Goal: Transaction & Acquisition: Purchase product/service

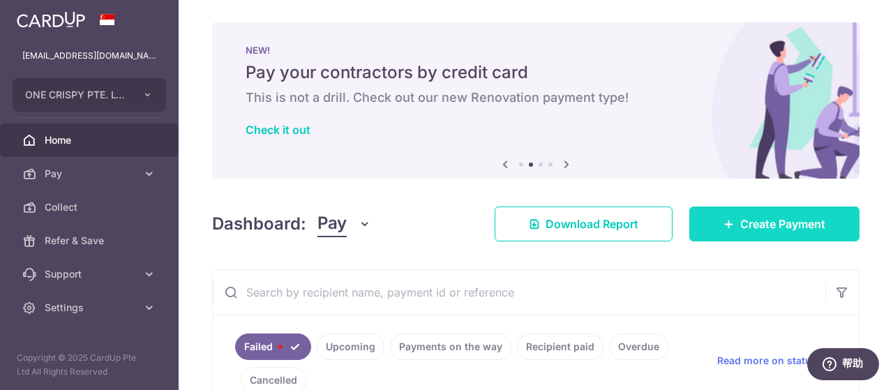
click at [747, 229] on span "Create Payment" at bounding box center [782, 224] width 85 height 17
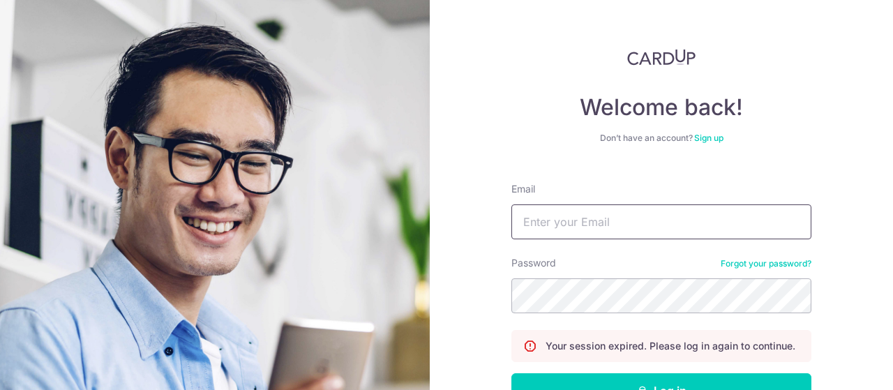
type input "[EMAIL_ADDRESS][DOMAIN_NAME]"
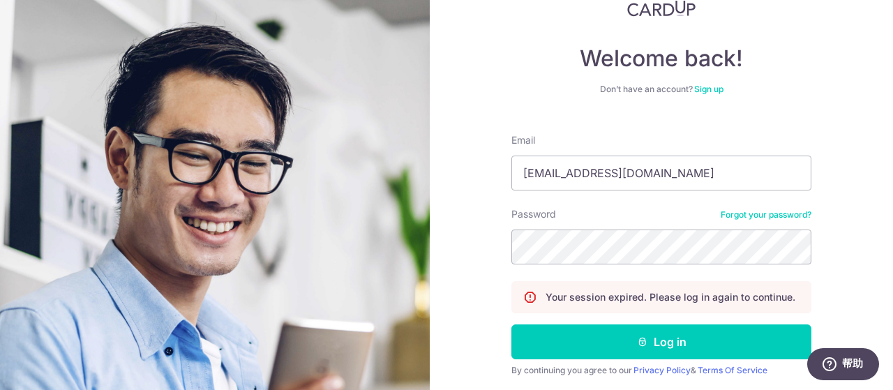
scroll to position [70, 0]
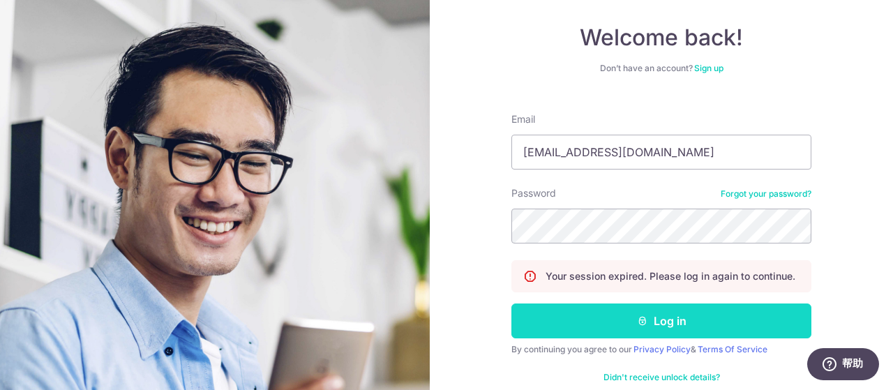
click at [645, 323] on button "Log in" at bounding box center [661, 320] width 300 height 35
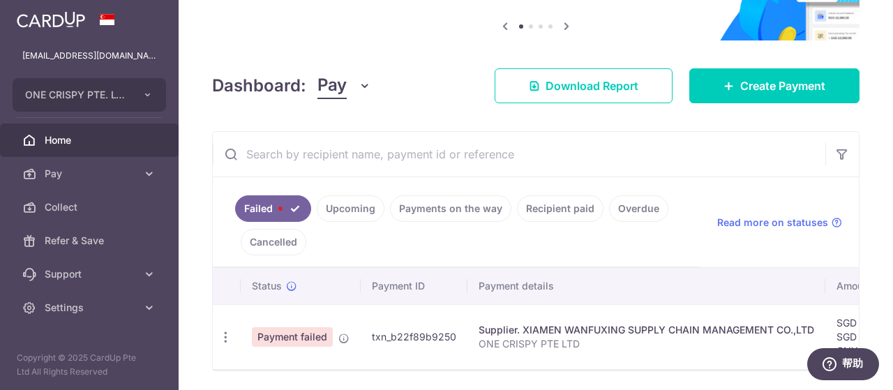
scroll to position [119, 0]
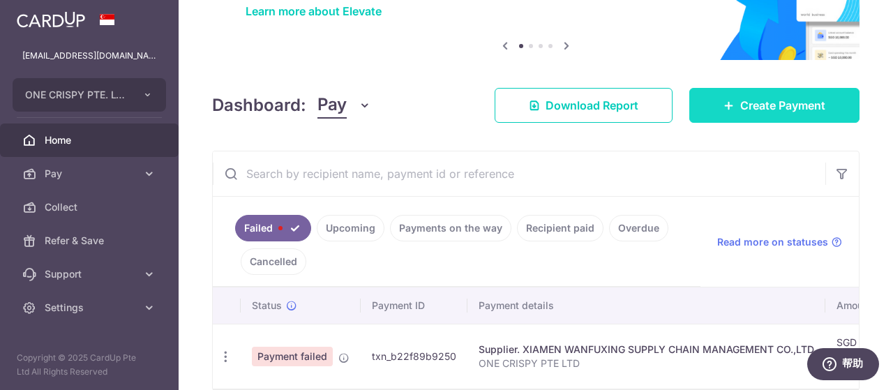
click at [751, 109] on span "Create Payment" at bounding box center [782, 105] width 85 height 17
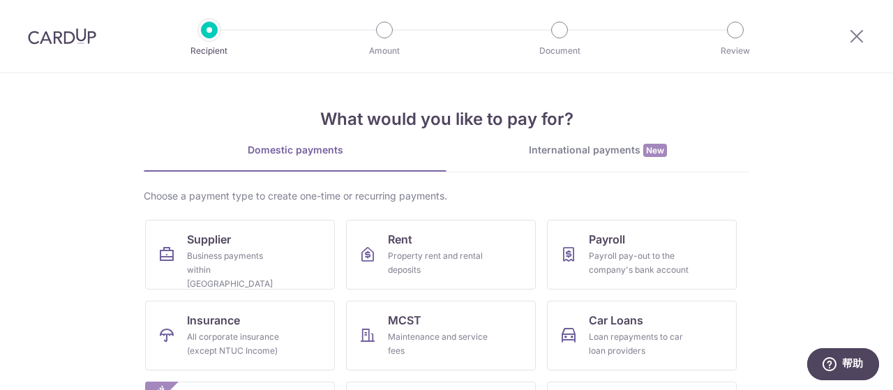
click at [557, 149] on div "International payments New" at bounding box center [597, 150] width 303 height 15
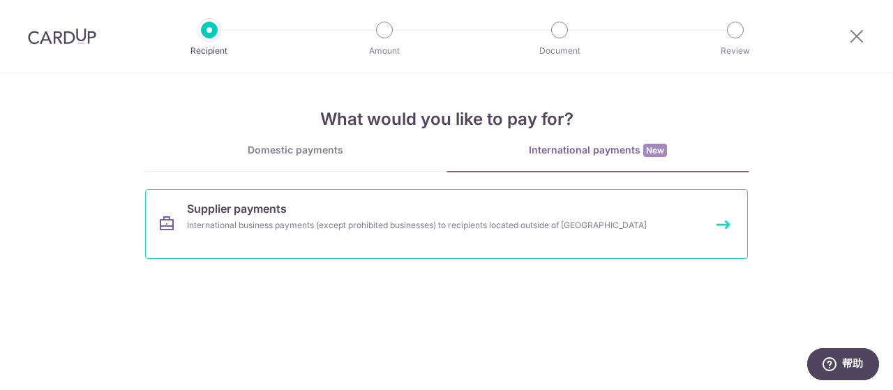
click at [232, 209] on span "Supplier payments" at bounding box center [237, 208] width 100 height 17
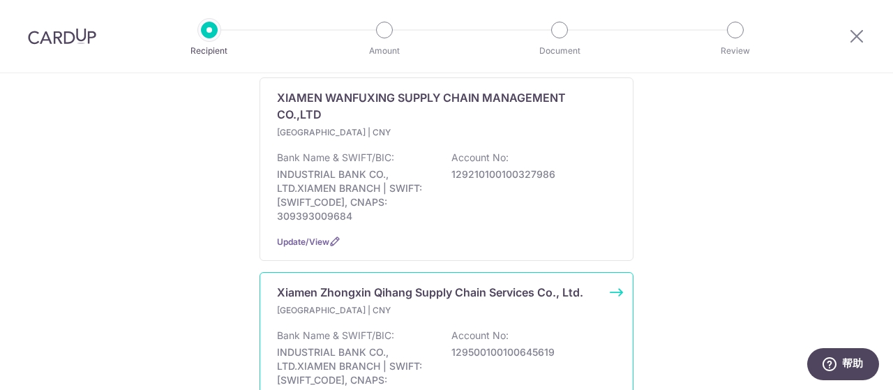
scroll to position [279, 0]
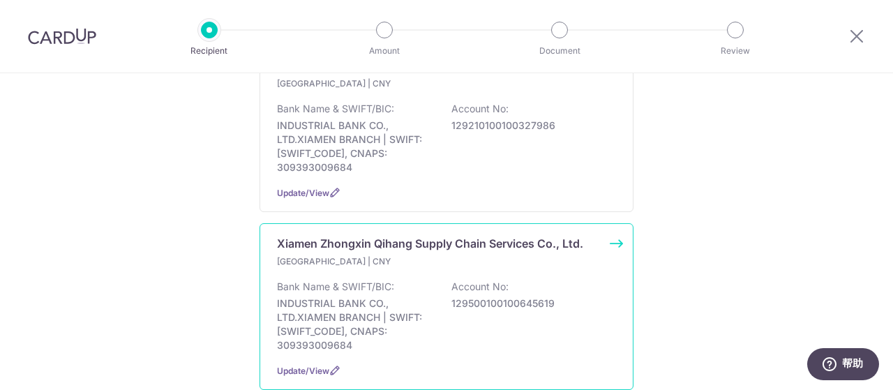
click at [466, 235] on p "Xiamen Zhongxin Qihang Supply Chain Services Co., Ltd." at bounding box center [430, 243] width 306 height 17
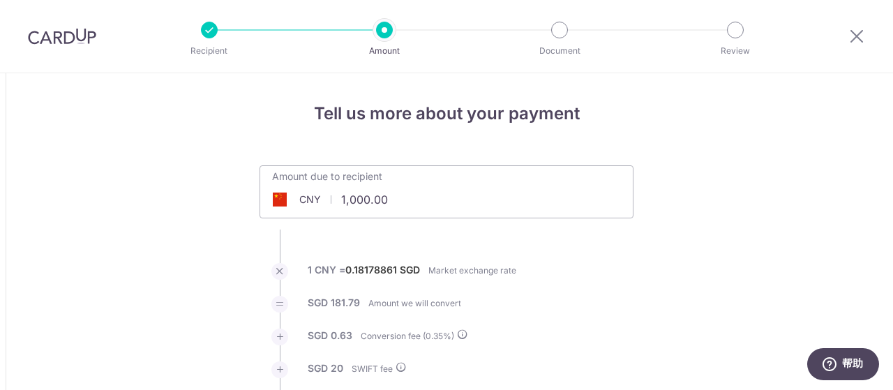
click at [428, 197] on input "1,000.00" at bounding box center [368, 199] width 216 height 32
type input "1"
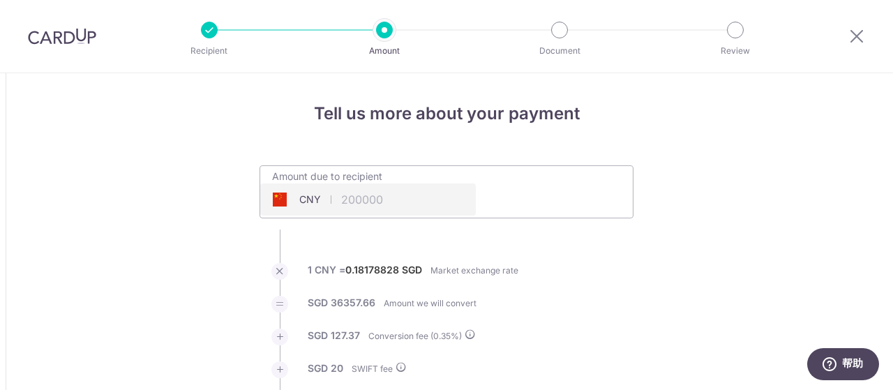
type input "200,000.00"
type input "36,505.03"
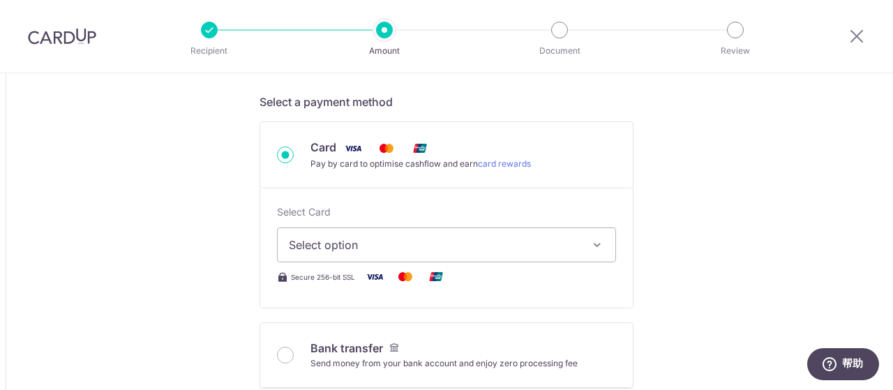
scroll to position [488, 0]
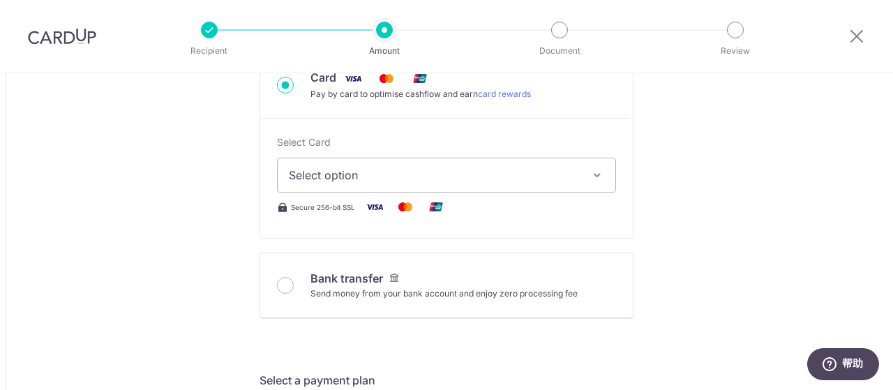
click at [481, 172] on span "Select option" at bounding box center [434, 175] width 290 height 17
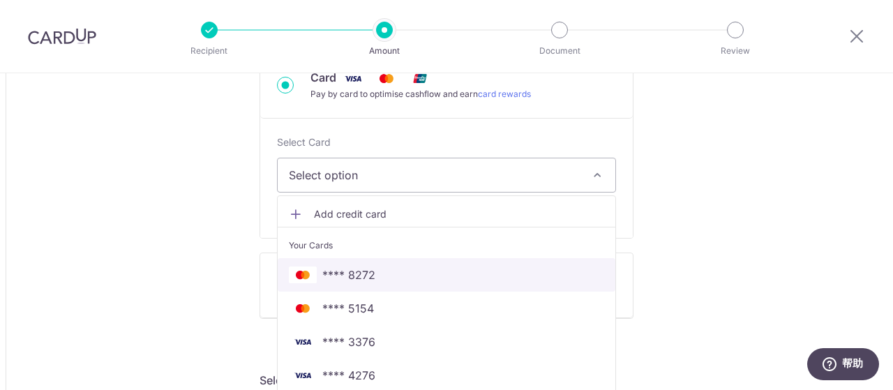
scroll to position [558, 0]
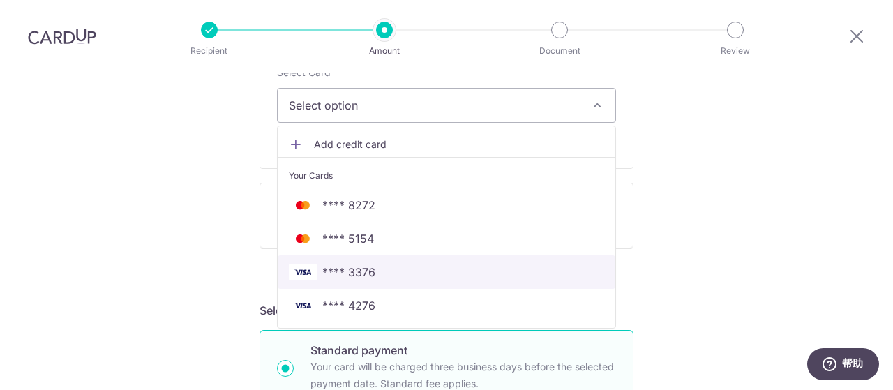
click at [375, 271] on span "**** 3376" at bounding box center [446, 272] width 315 height 17
type input "200,000.00"
type input "36,504.89"
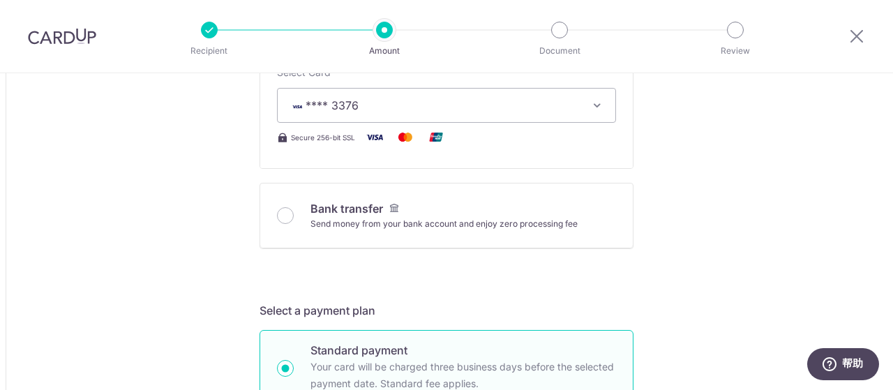
click at [596, 98] on icon "button" at bounding box center [597, 105] width 14 height 14
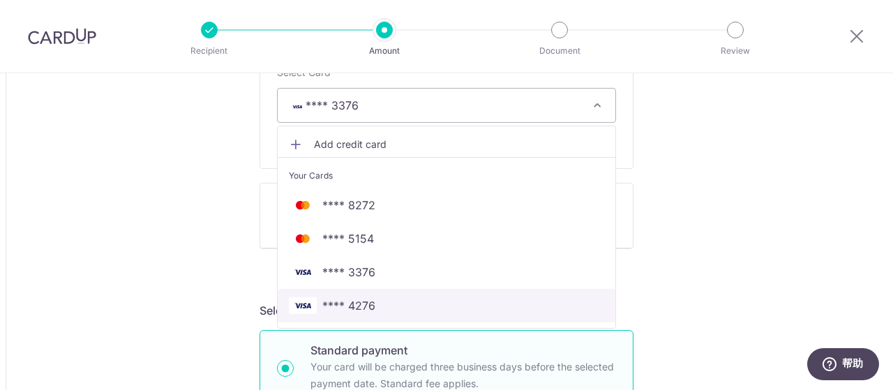
click at [370, 308] on span "**** 4276" at bounding box center [348, 305] width 53 height 17
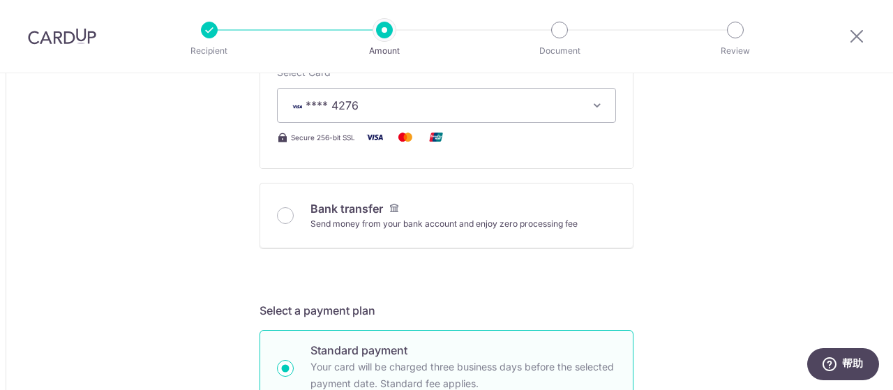
type input "200,000.00"
type input "36,506.46"
click at [603, 100] on button "**** 4276" at bounding box center [446, 105] width 339 height 35
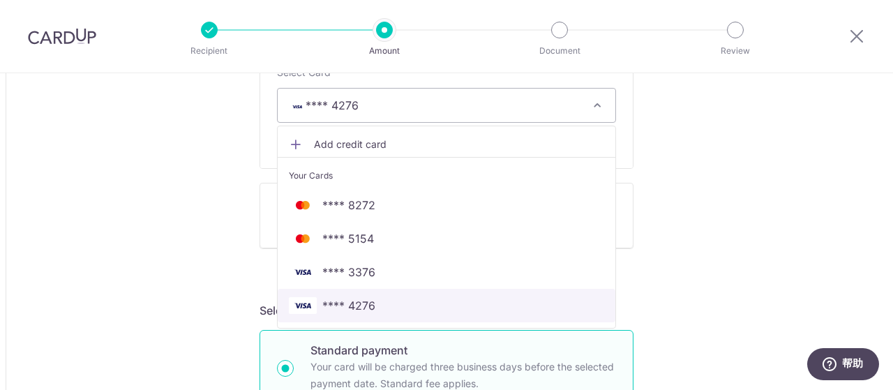
click at [372, 299] on span "**** 4276" at bounding box center [446, 305] width 315 height 17
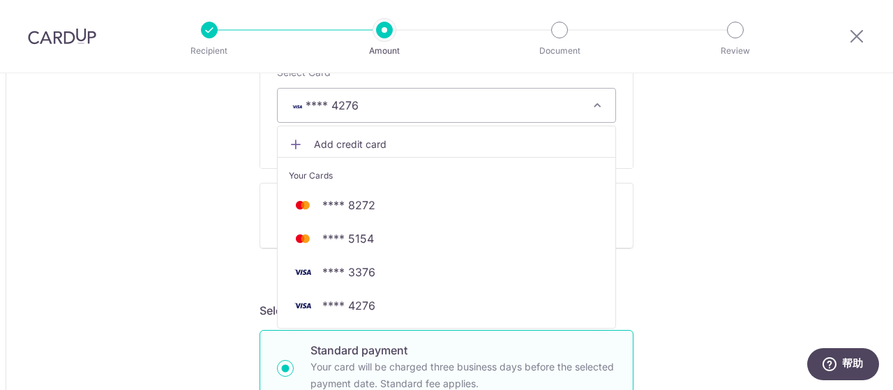
type input "200,000.00"
type input "36,507.01"
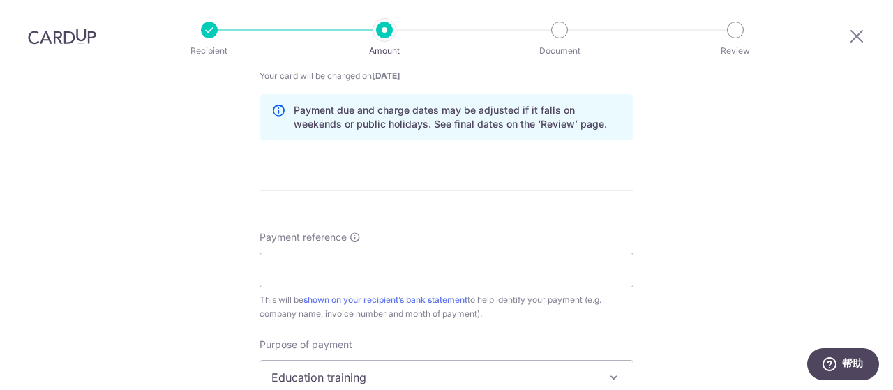
scroll to position [1186, 0]
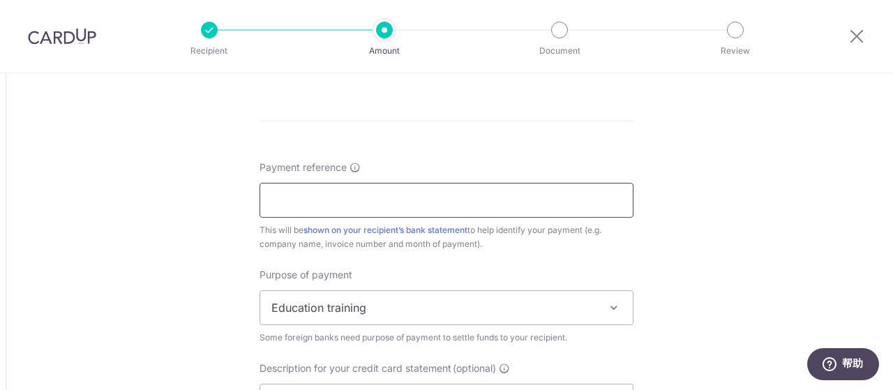
click at [505, 198] on input "Payment reference" at bounding box center [446, 200] width 374 height 35
type input "ONE CRISPY PTE LTD"
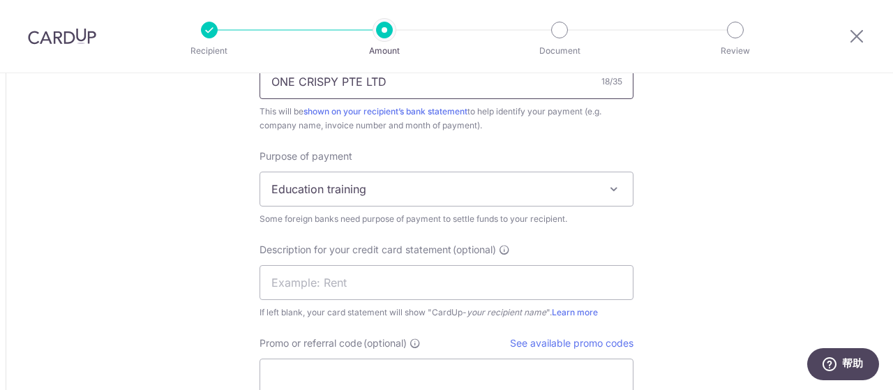
scroll to position [1325, 0]
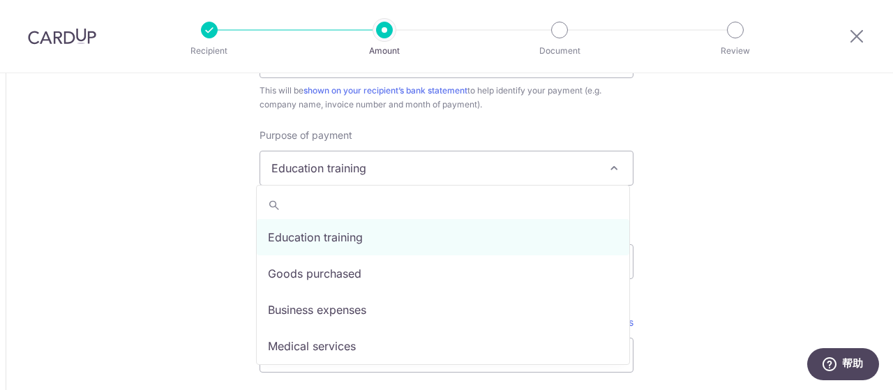
click at [425, 172] on span "Education training" at bounding box center [446, 167] width 372 height 33
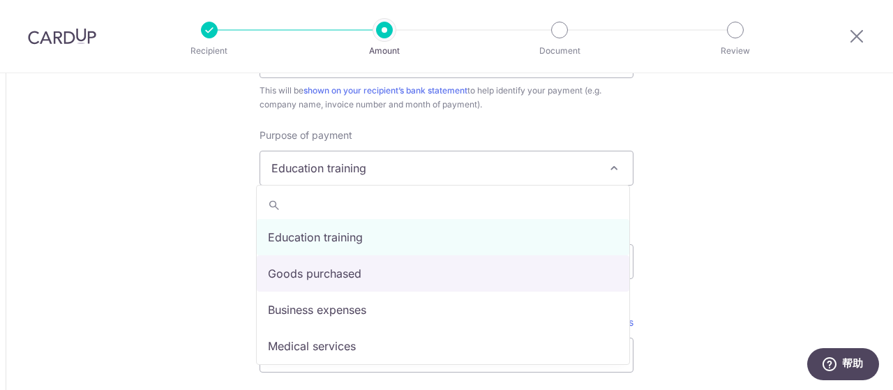
select select "Goods purchased"
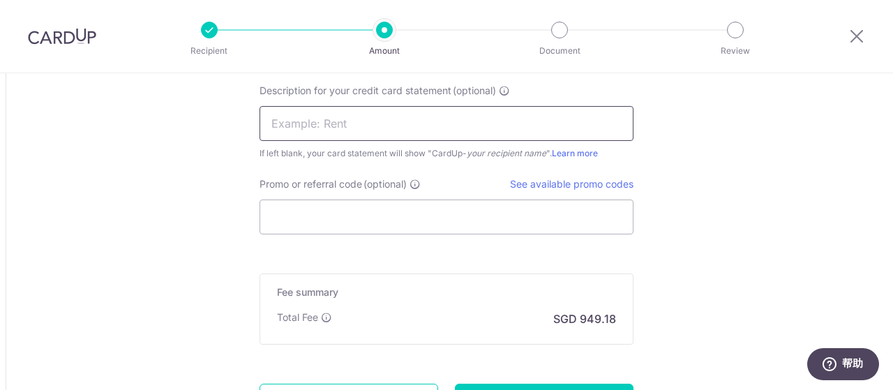
scroll to position [1465, 0]
click at [370, 209] on input "Promo or referral code (optional)" at bounding box center [446, 215] width 374 height 35
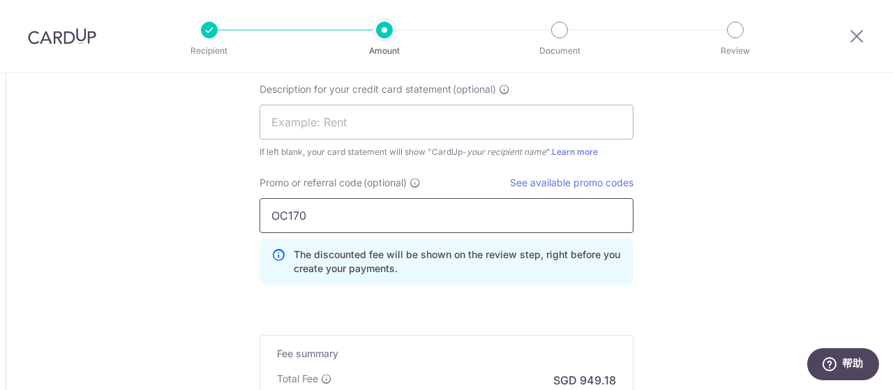
type input "OC170"
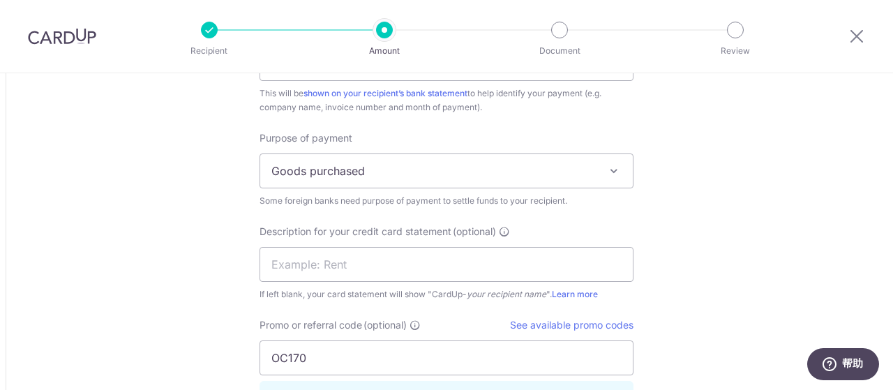
scroll to position [1256, 0]
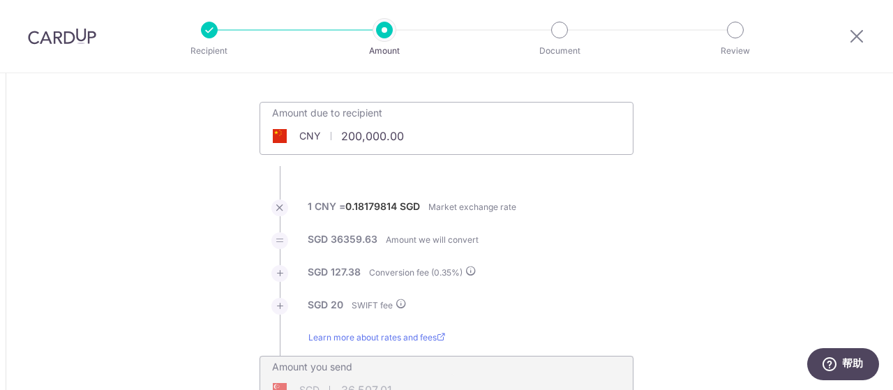
scroll to position [0, 0]
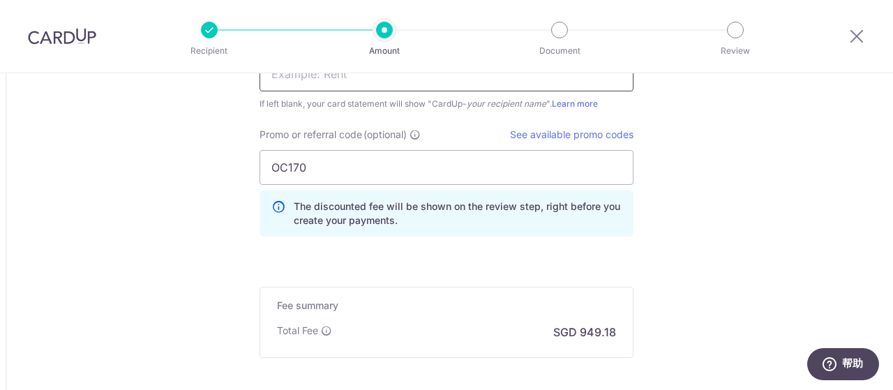
scroll to position [1535, 0]
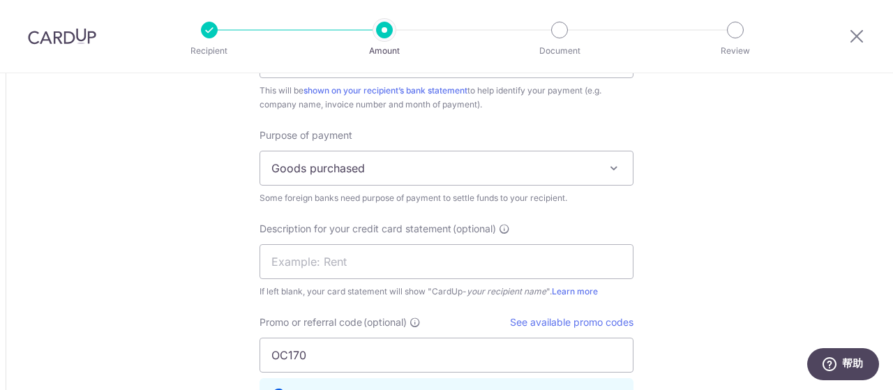
scroll to position [1395, 0]
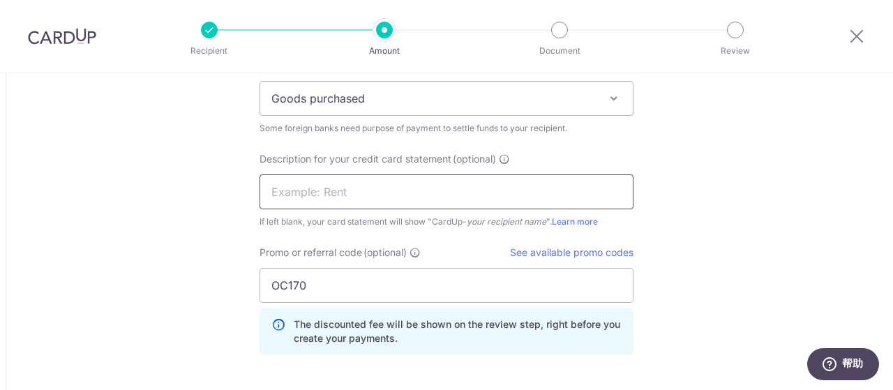
click at [410, 188] on input "text" at bounding box center [446, 191] width 374 height 35
click at [402, 188] on input "text" at bounding box center [446, 191] width 374 height 35
type input "p"
type input "P"
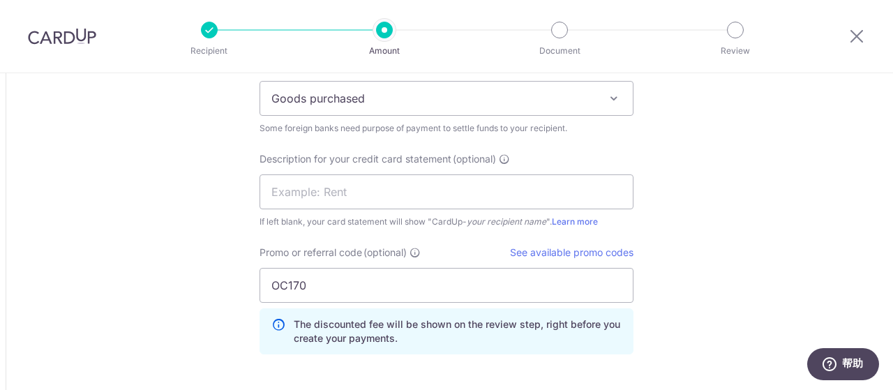
click at [435, 188] on input "text" at bounding box center [446, 191] width 374 height 35
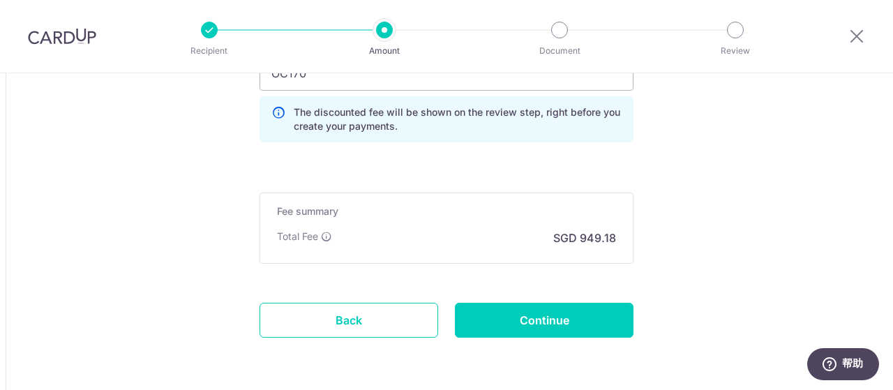
scroll to position [1654, 0]
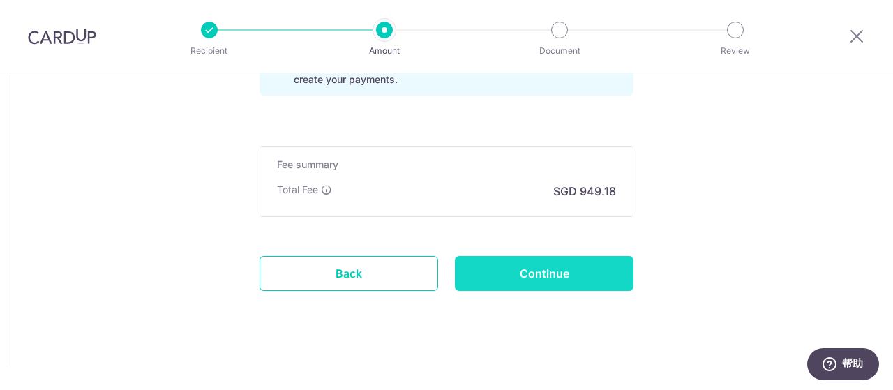
click at [523, 272] on input "Continue" at bounding box center [544, 273] width 179 height 35
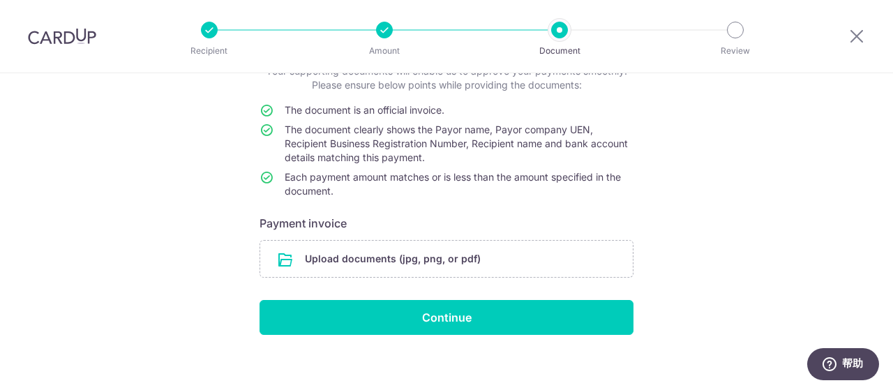
scroll to position [110, 0]
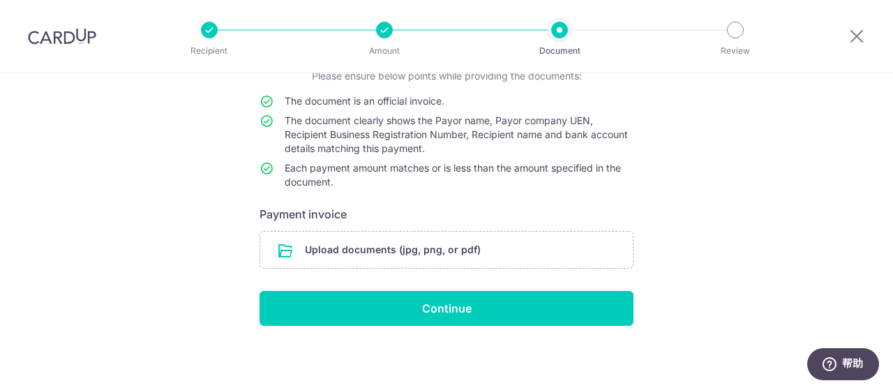
click at [771, 140] on div "Help us verify your payment Your supporting documents will enable us to approve…" at bounding box center [446, 177] width 893 height 428
click at [729, 136] on div "Help us verify your payment Your supporting documents will enable us to approve…" at bounding box center [446, 177] width 893 height 428
click at [416, 250] on input "file" at bounding box center [446, 250] width 372 height 36
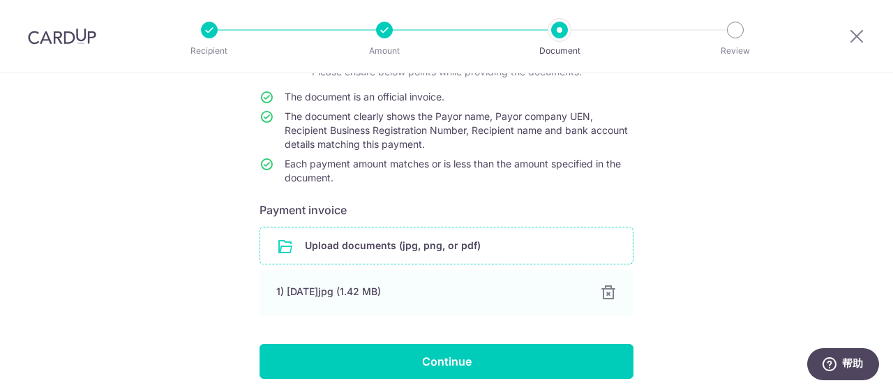
scroll to position [28, 0]
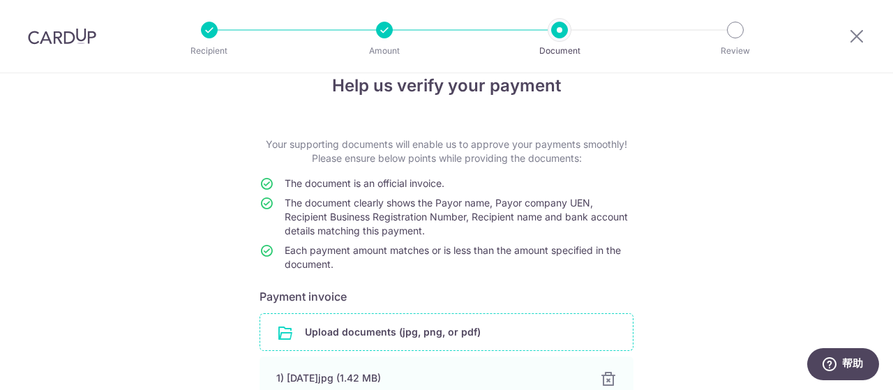
click at [781, 174] on div "Help us verify your payment Your supporting documents will enable us to approve…" at bounding box center [446, 287] width 893 height 485
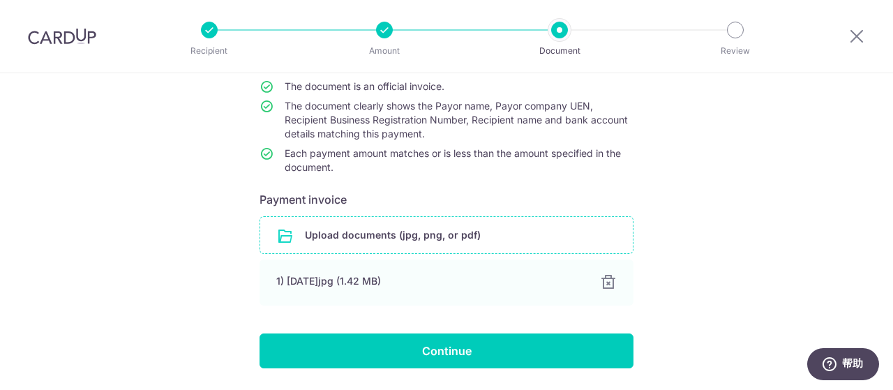
scroll to position [167, 0]
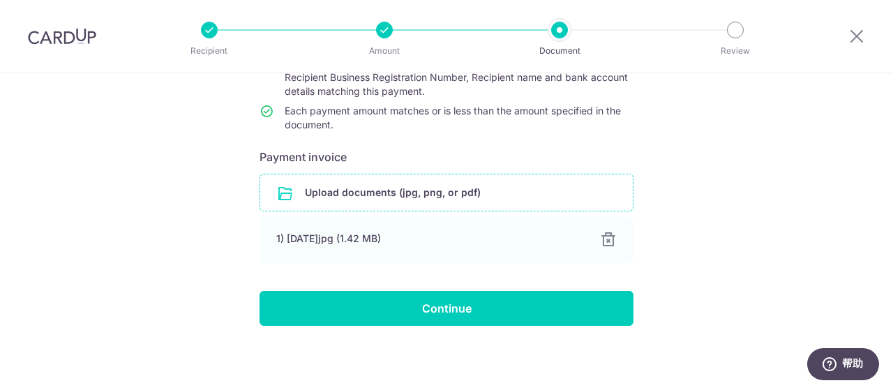
click at [564, 29] on div at bounding box center [559, 30] width 17 height 17
click at [388, 32] on div at bounding box center [384, 30] width 17 height 17
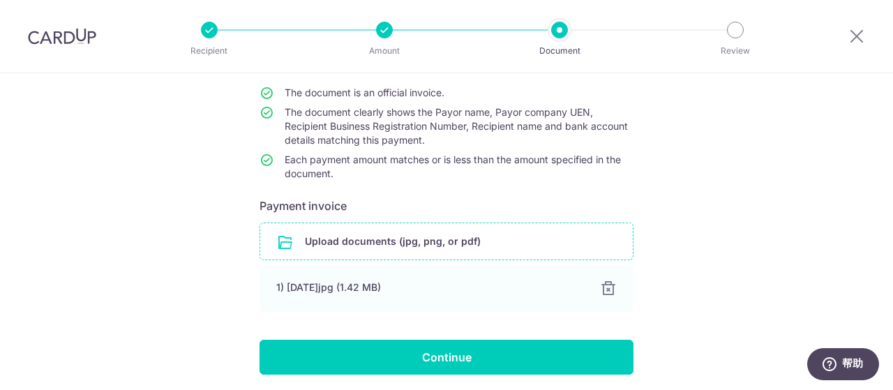
scroll to position [98, 0]
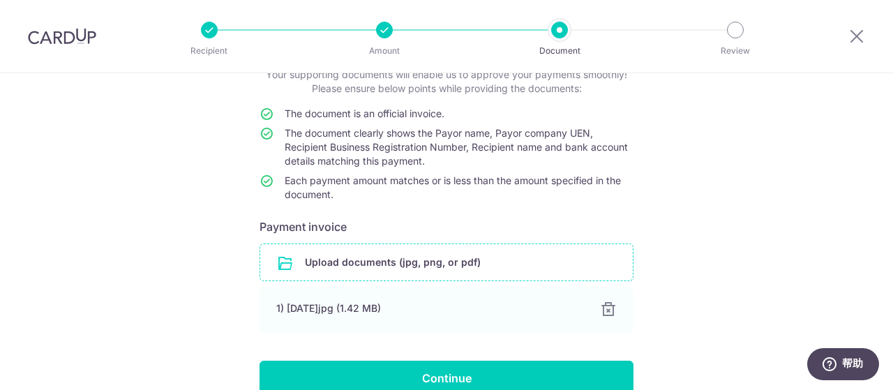
click at [751, 172] on div "Help us verify your payment Your supporting documents will enable us to approve…" at bounding box center [446, 218] width 893 height 485
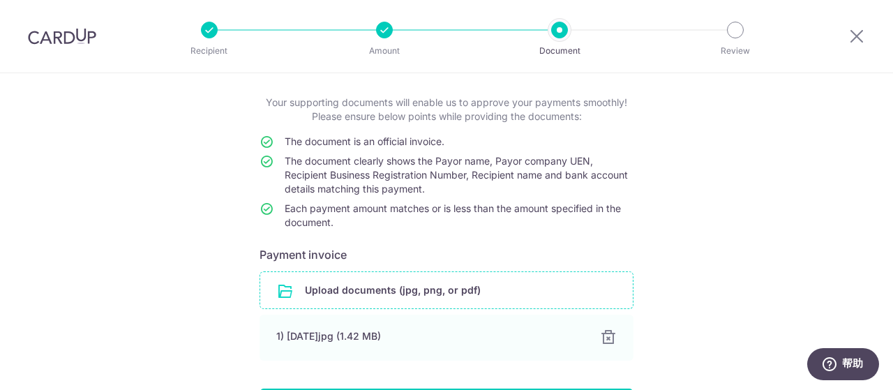
scroll to position [167, 0]
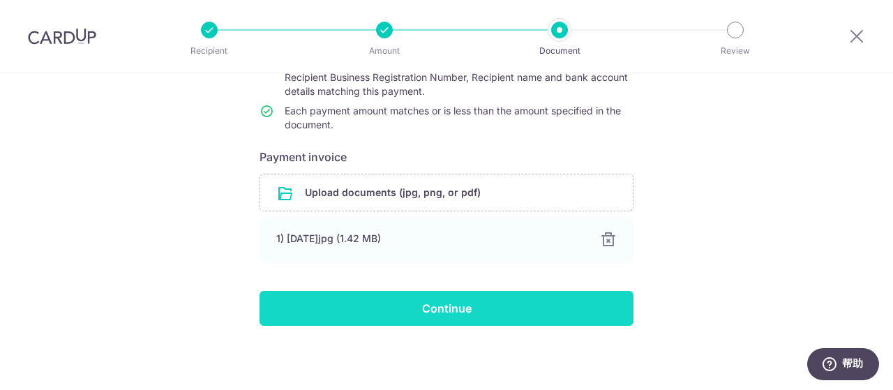
click at [440, 309] on input "Continue" at bounding box center [446, 308] width 374 height 35
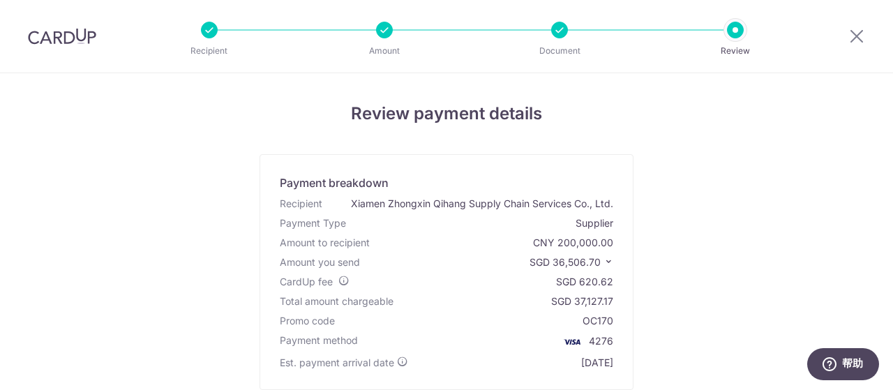
click at [680, 173] on div "Review payment details Payment breakdown Recipient Xiamen Zhongxin Qihang Suppl…" at bounding box center [446, 346] width 816 height 490
click at [858, 40] on icon at bounding box center [856, 35] width 17 height 17
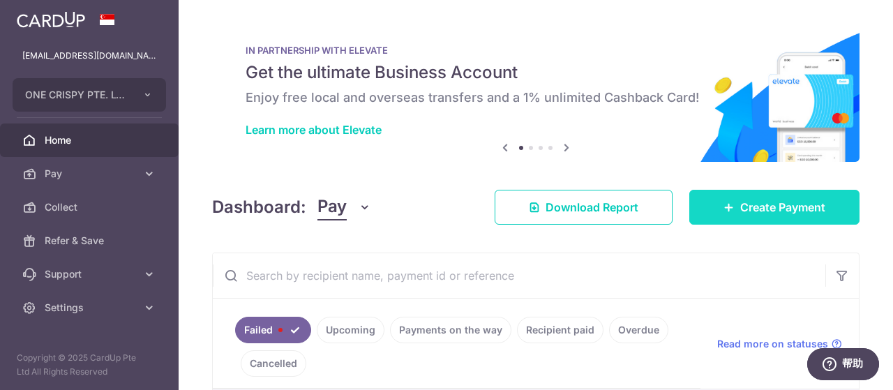
click at [740, 210] on span "Create Payment" at bounding box center [782, 207] width 85 height 17
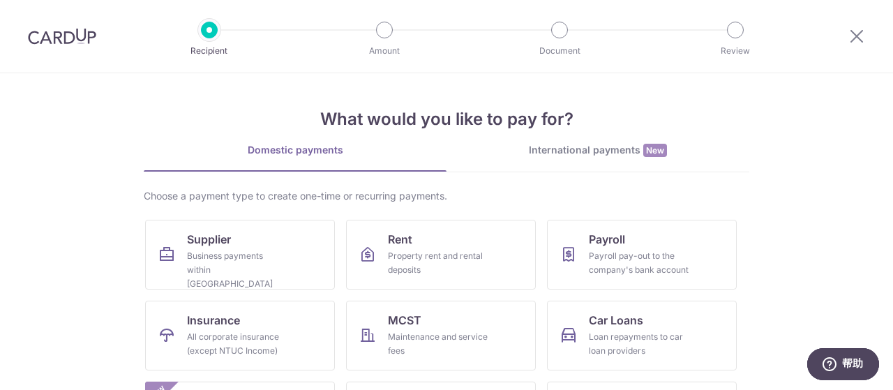
click at [594, 149] on div "International payments New" at bounding box center [597, 150] width 303 height 15
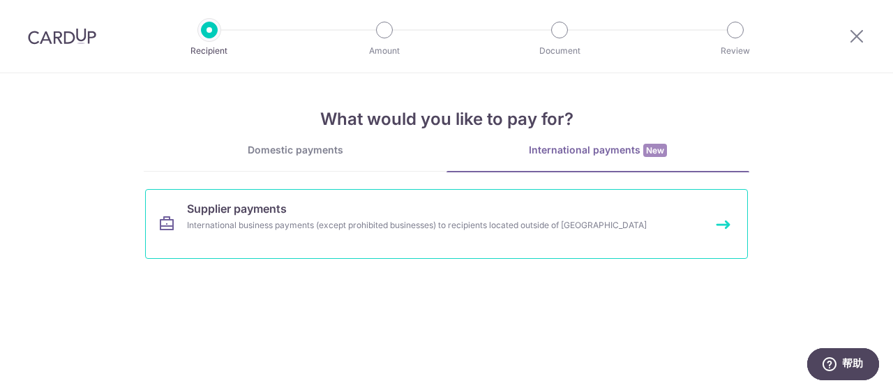
click at [247, 218] on div "International business payments (except prohibited businesses) to recipients lo…" at bounding box center [428, 225] width 482 height 14
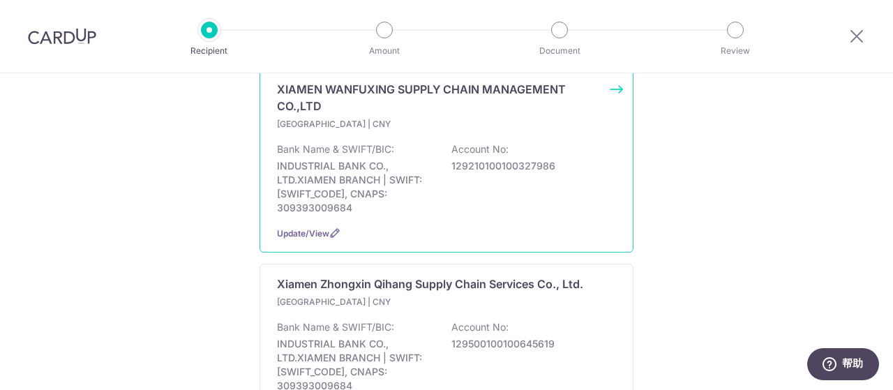
scroll to position [279, 0]
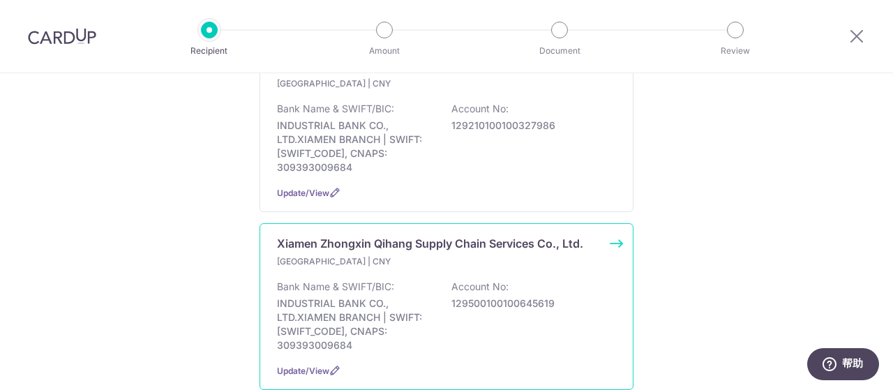
click at [417, 235] on p "Xiamen Zhongxin Qihang Supply Chain Services Co., Ltd." at bounding box center [430, 243] width 306 height 17
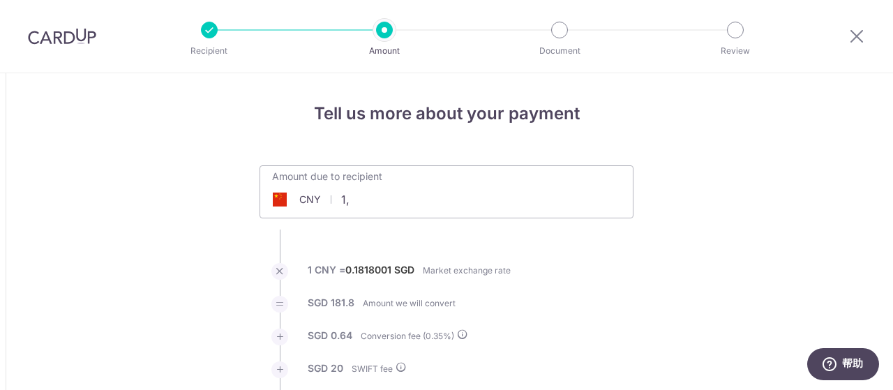
type input "1"
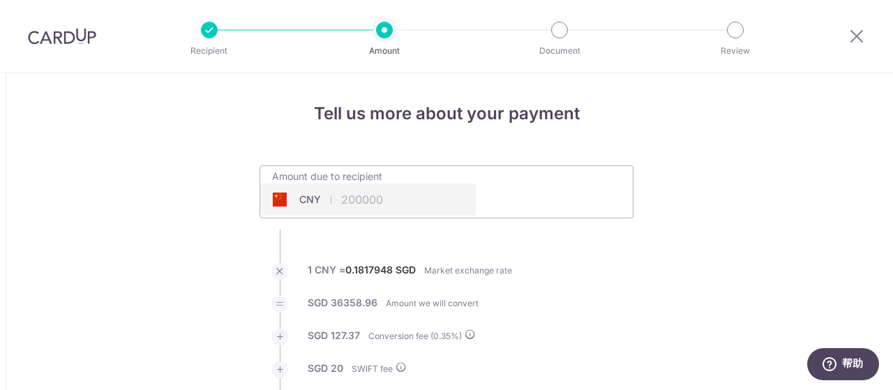
type input "200,000.00"
type input "36,506.33"
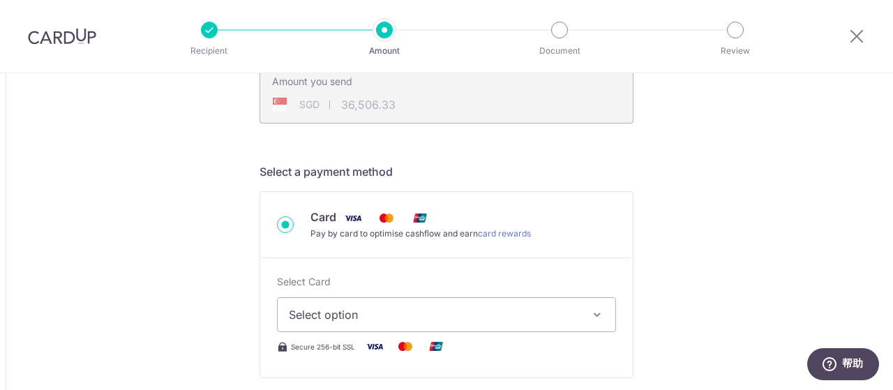
scroll to position [419, 0]
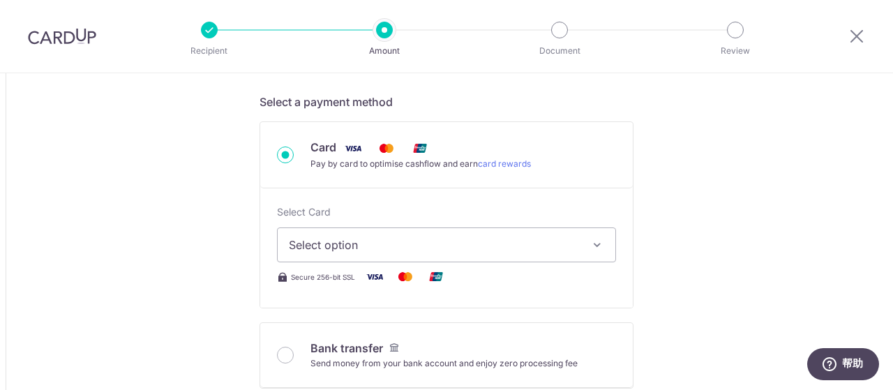
click at [414, 246] on span "Select option" at bounding box center [434, 244] width 290 height 17
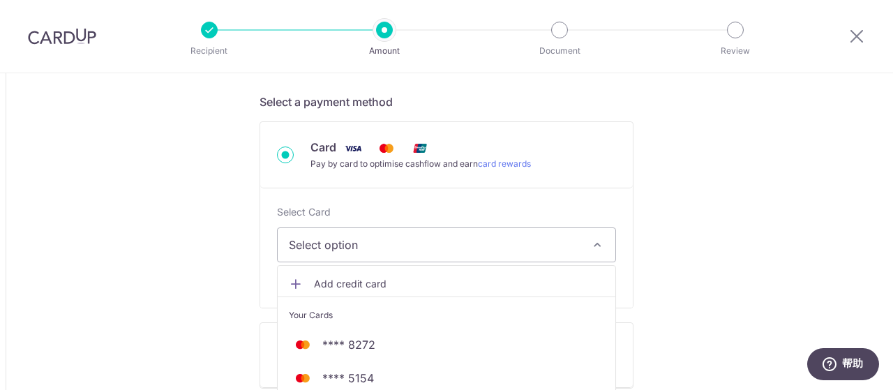
scroll to position [558, 0]
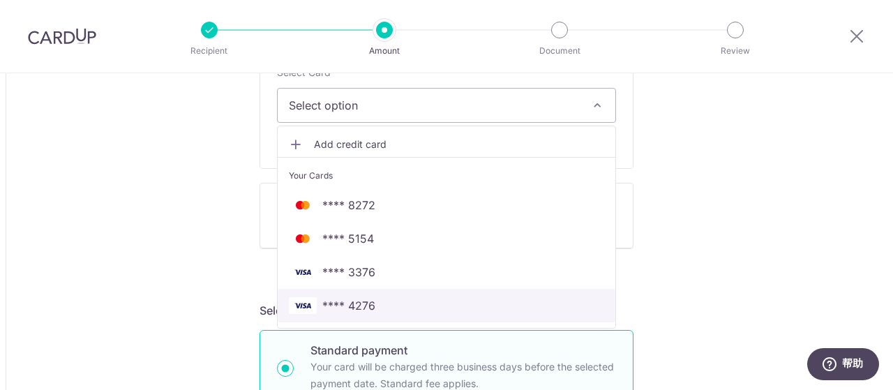
click at [367, 302] on span "**** 4276" at bounding box center [348, 305] width 53 height 17
type input "200,000.00"
type input "36,508.45"
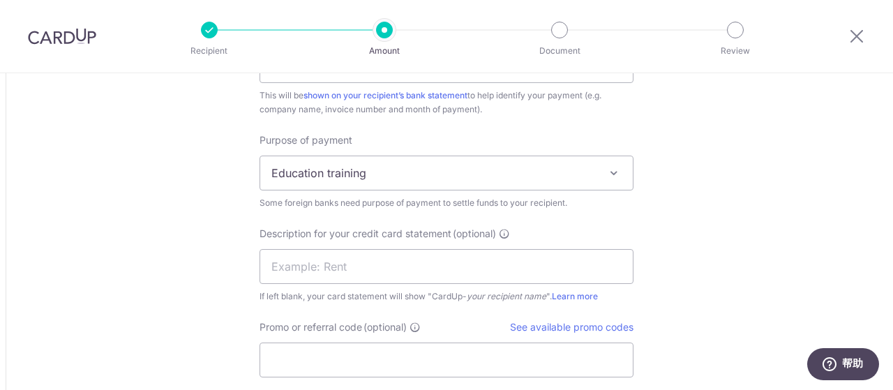
scroll to position [1325, 0]
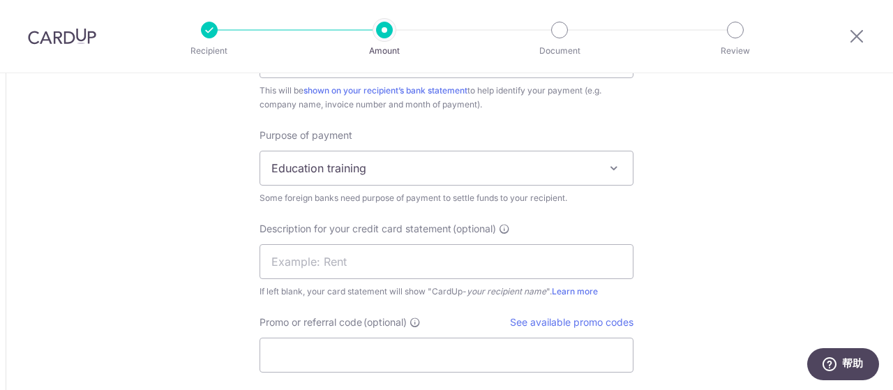
click at [419, 165] on span "Education training" at bounding box center [446, 167] width 372 height 33
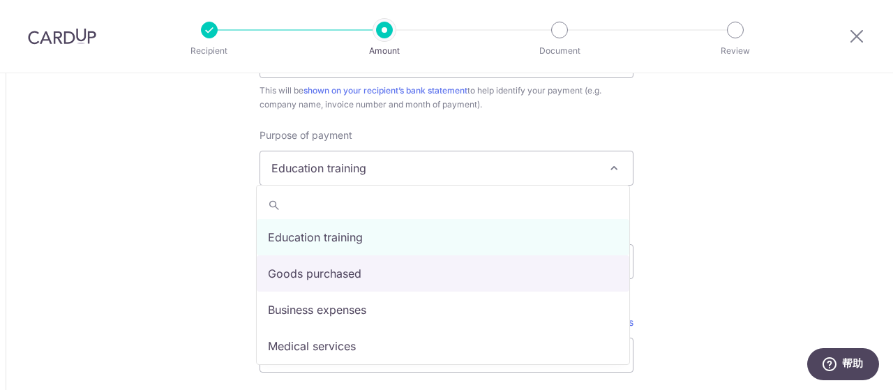
select select "Goods purchased"
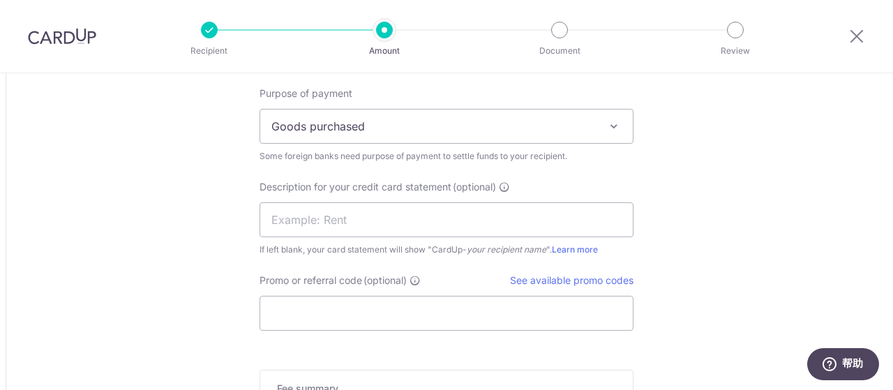
scroll to position [1395, 0]
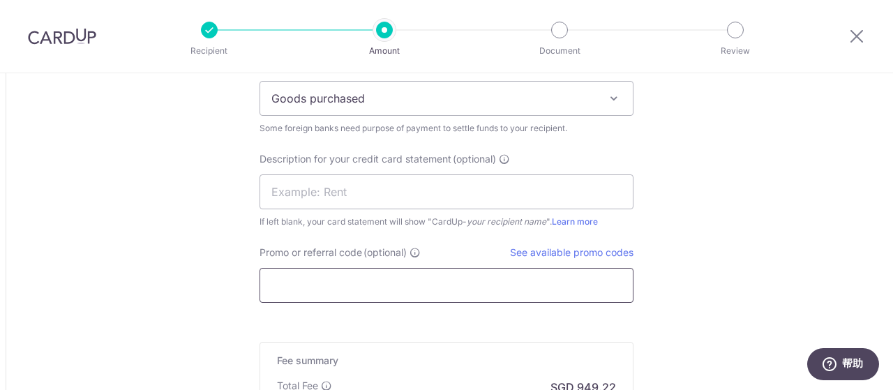
click at [417, 276] on input "Promo or referral code (optional)" at bounding box center [446, 285] width 374 height 35
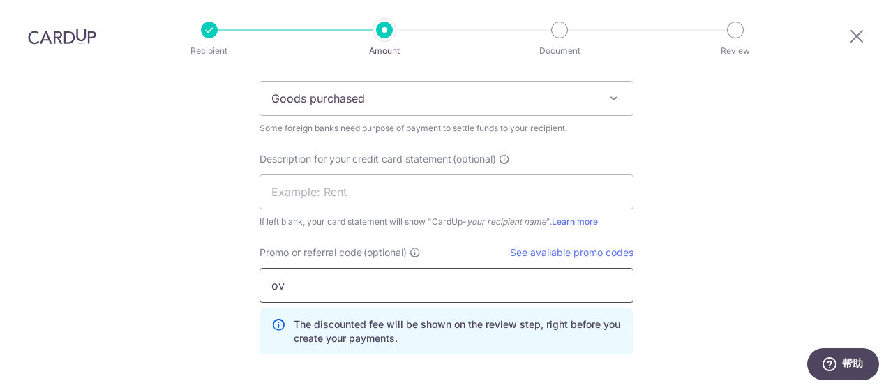
type input "o"
type input "OC170"
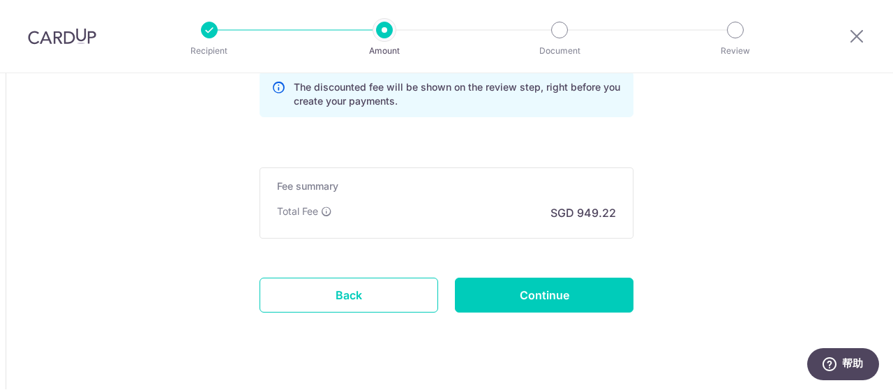
scroll to position [1654, 0]
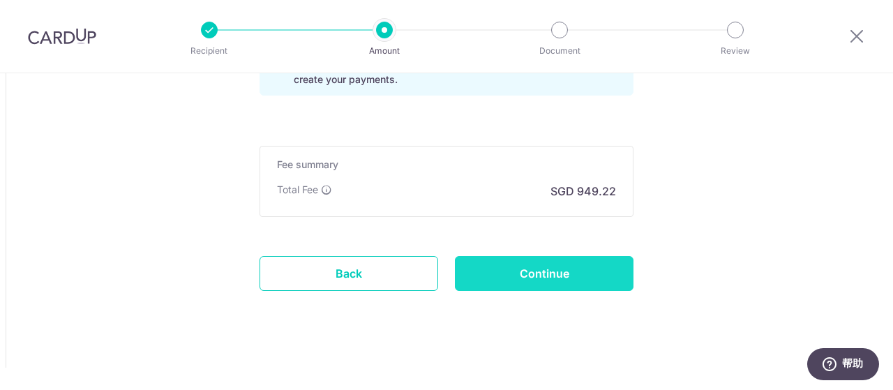
click at [536, 266] on input "Continue" at bounding box center [544, 273] width 179 height 35
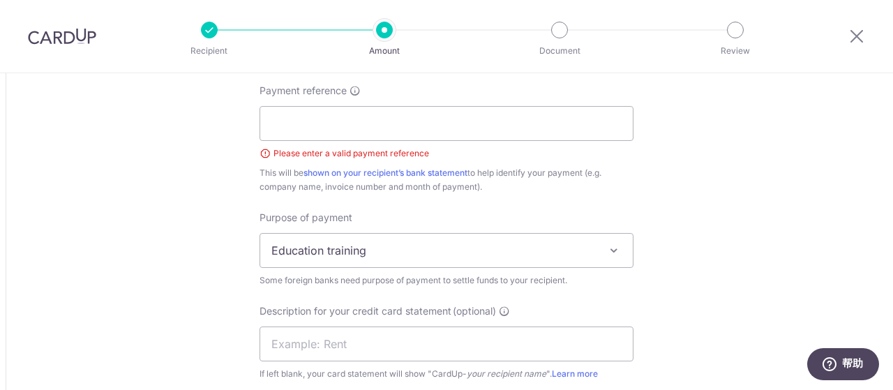
scroll to position [1193, 0]
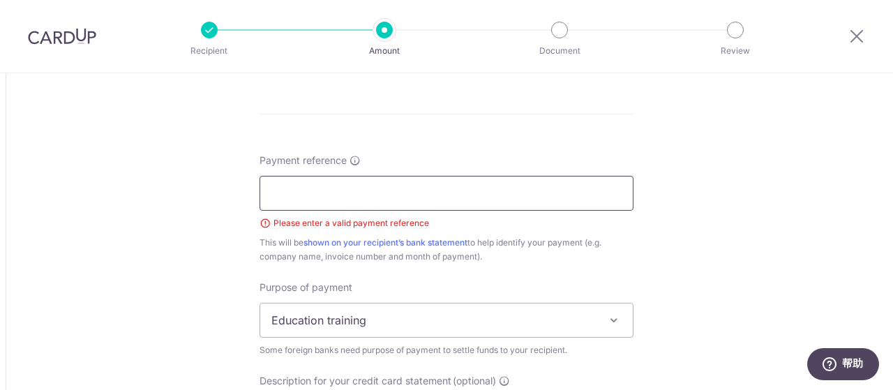
click at [398, 181] on input "Payment reference" at bounding box center [446, 193] width 374 height 35
type input "ONE CRISPY PTE LTD"
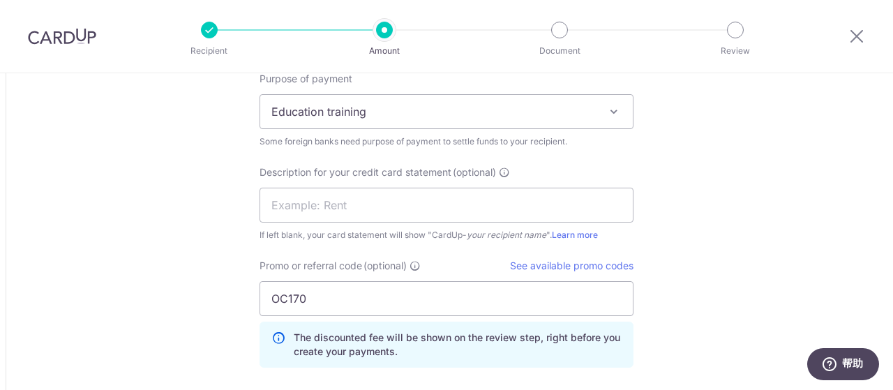
scroll to position [1402, 0]
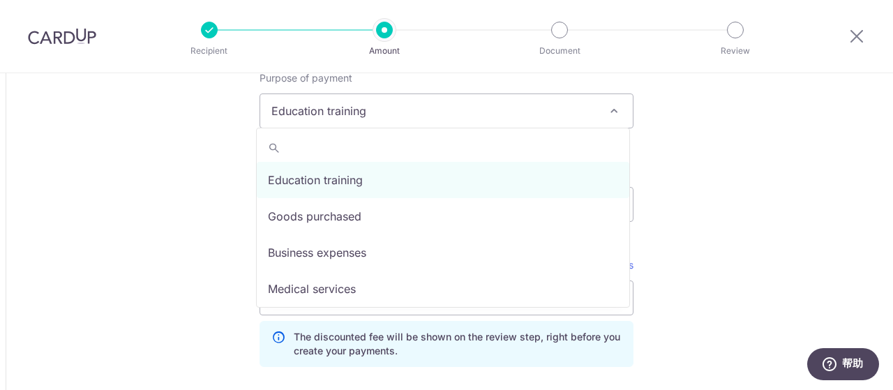
click at [395, 110] on span "Education training" at bounding box center [446, 110] width 372 height 33
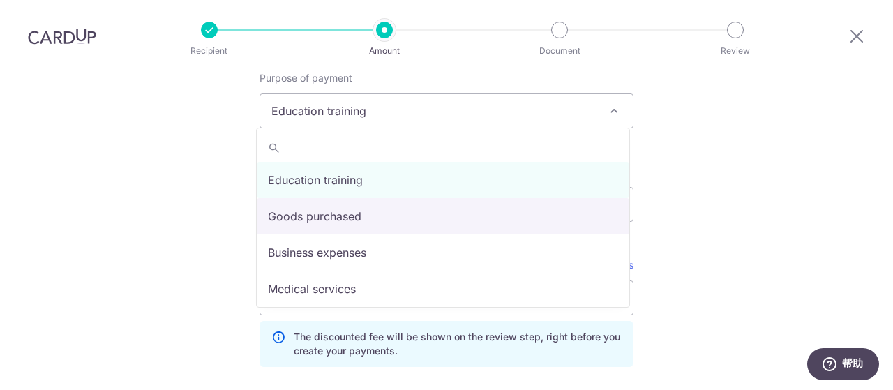
select select "Goods purchased"
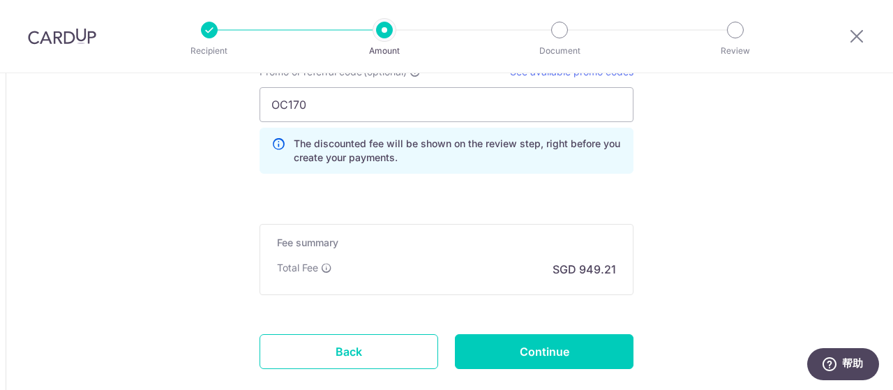
scroll to position [1673, 0]
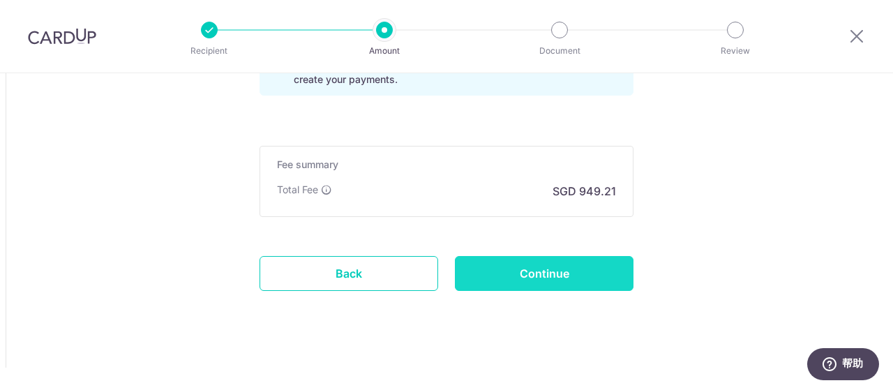
click at [550, 271] on input "Continue" at bounding box center [544, 273] width 179 height 35
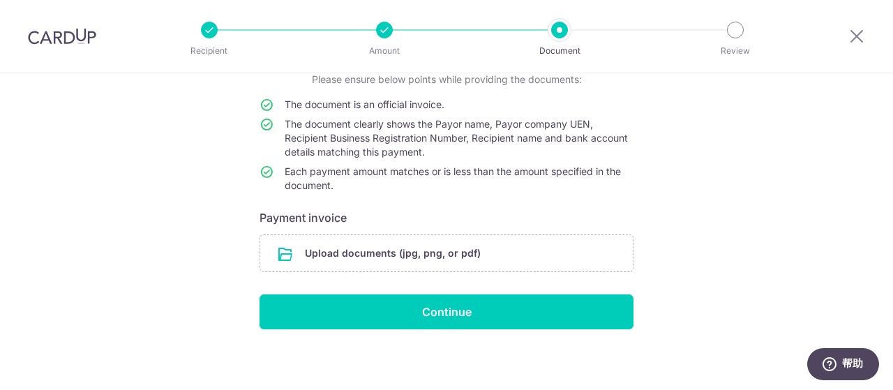
scroll to position [110, 0]
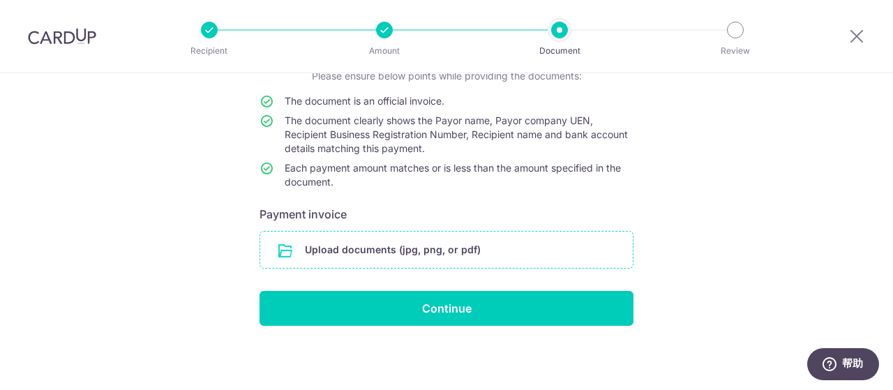
click at [458, 238] on input "file" at bounding box center [446, 250] width 372 height 36
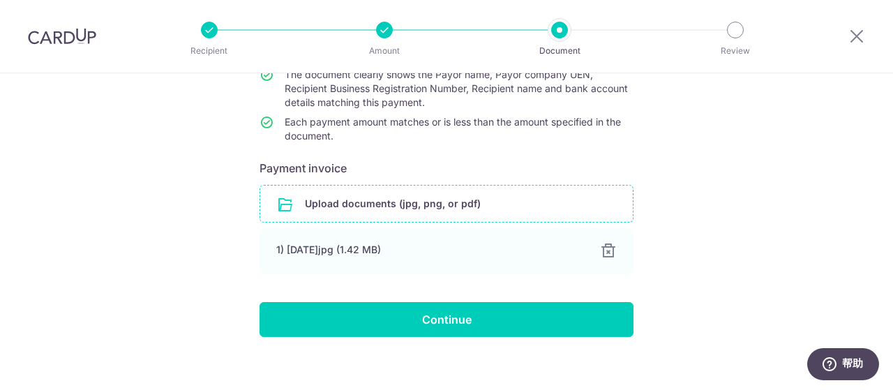
scroll to position [167, 0]
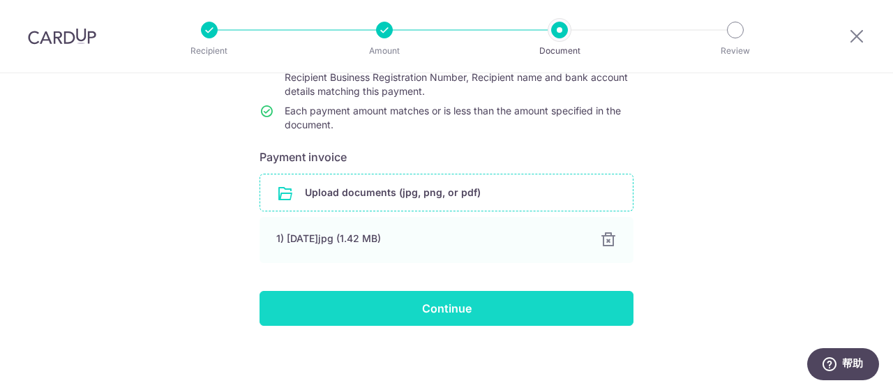
click at [456, 319] on input "Continue" at bounding box center [446, 308] width 374 height 35
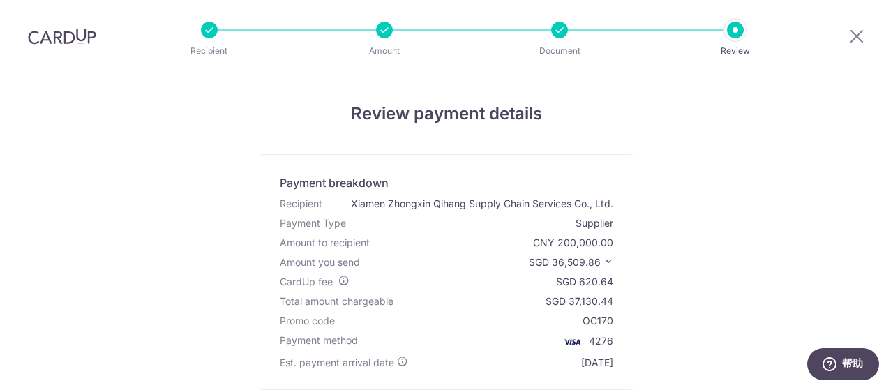
click at [827, 181] on div "Review payment details Payment breakdown Recipient Xiamen Zhongxin Qihang Suppl…" at bounding box center [446, 346] width 816 height 490
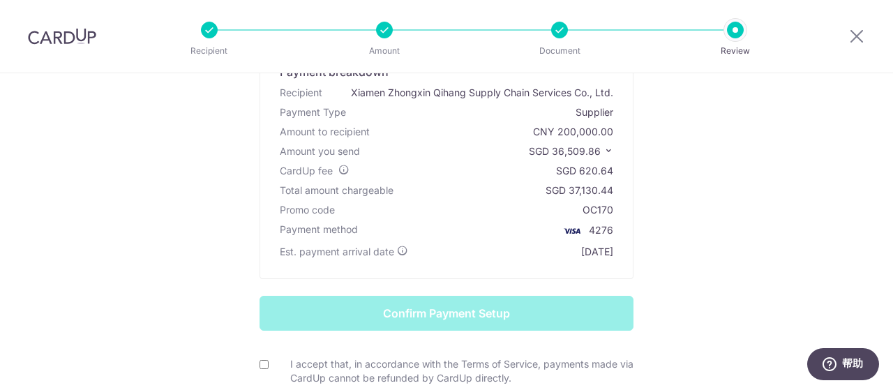
scroll to position [282, 0]
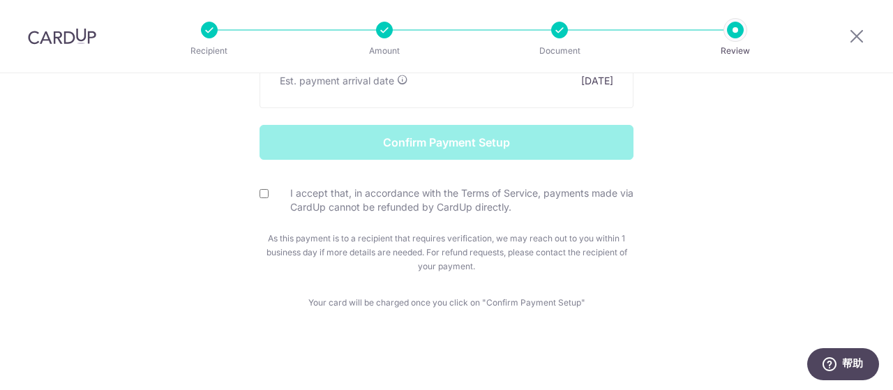
click at [259, 186] on div "I accept that, in accordance with the Terms of Service, payments made via CardU…" at bounding box center [446, 200] width 374 height 29
click at [259, 190] on input "I accept that, in accordance with the Terms of Service, payments made via CardU…" at bounding box center [263, 193] width 9 height 9
checkbox input "true"
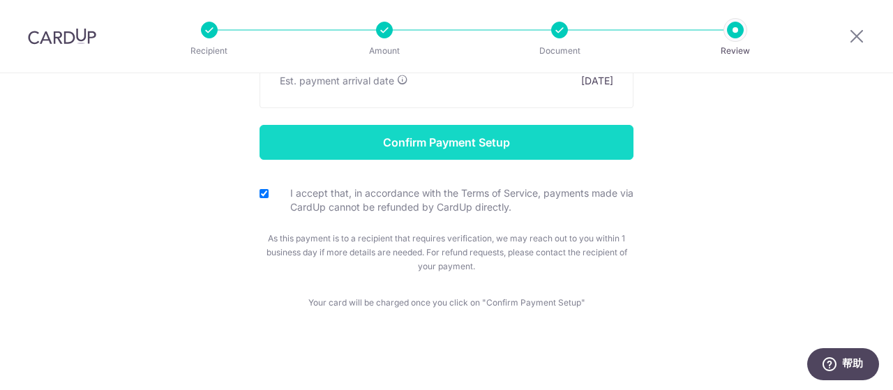
click at [436, 144] on input "Confirm Payment Setup" at bounding box center [446, 142] width 374 height 35
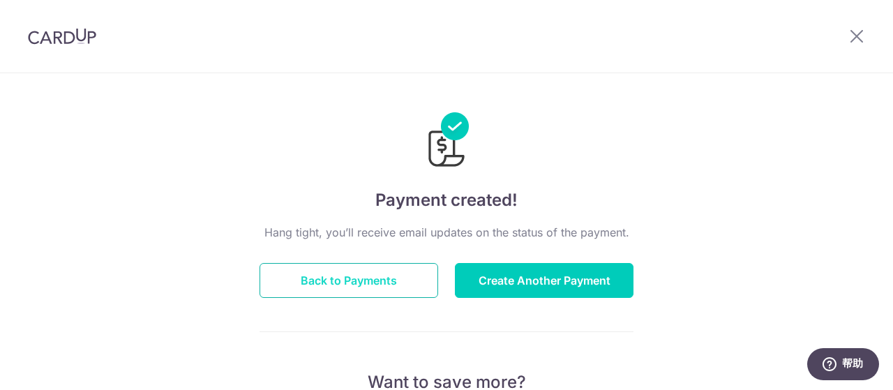
click at [371, 282] on button "Back to Payments" at bounding box center [348, 280] width 179 height 35
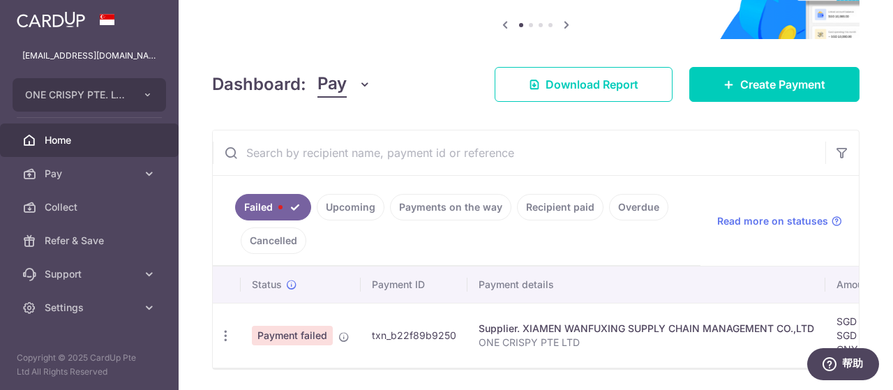
scroll to position [188, 0]
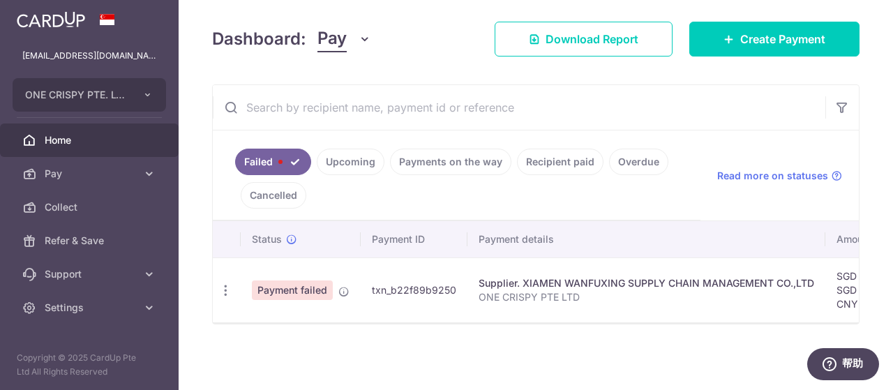
click at [449, 163] on link "Payments on the way" at bounding box center [450, 162] width 121 height 27
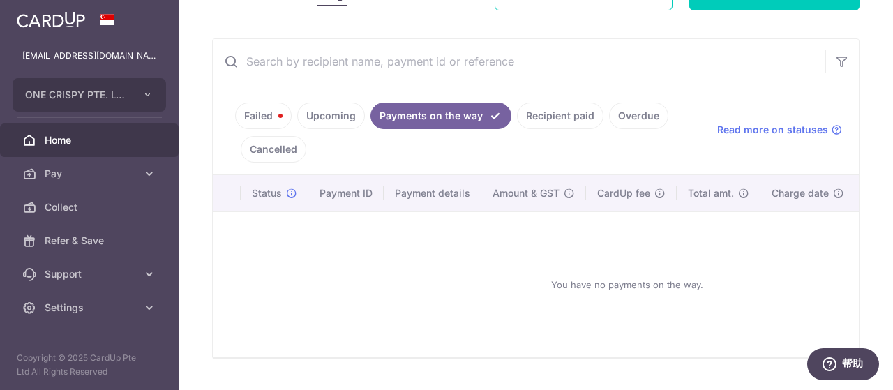
scroll to position [269, 0]
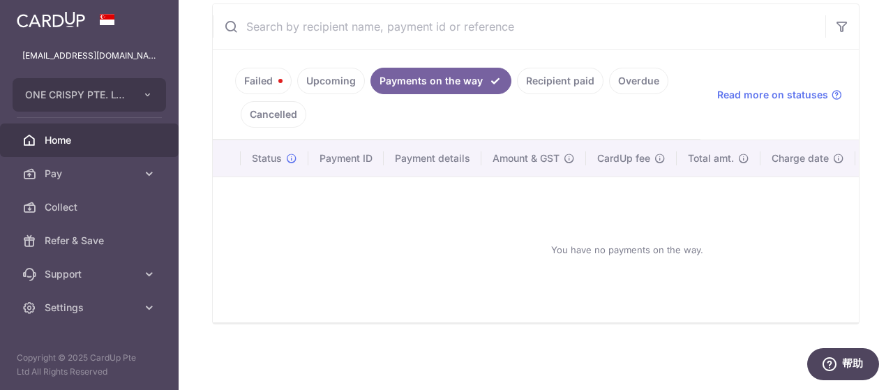
click at [333, 80] on link "Upcoming" at bounding box center [331, 81] width 68 height 27
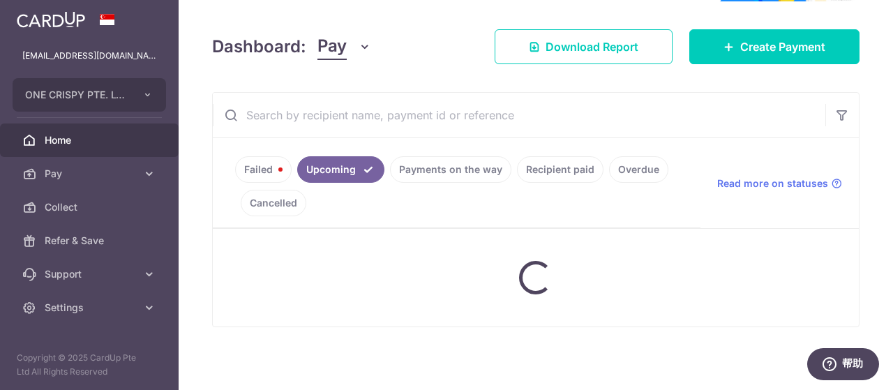
scroll to position [246, 0]
